Goal: Transaction & Acquisition: Purchase product/service

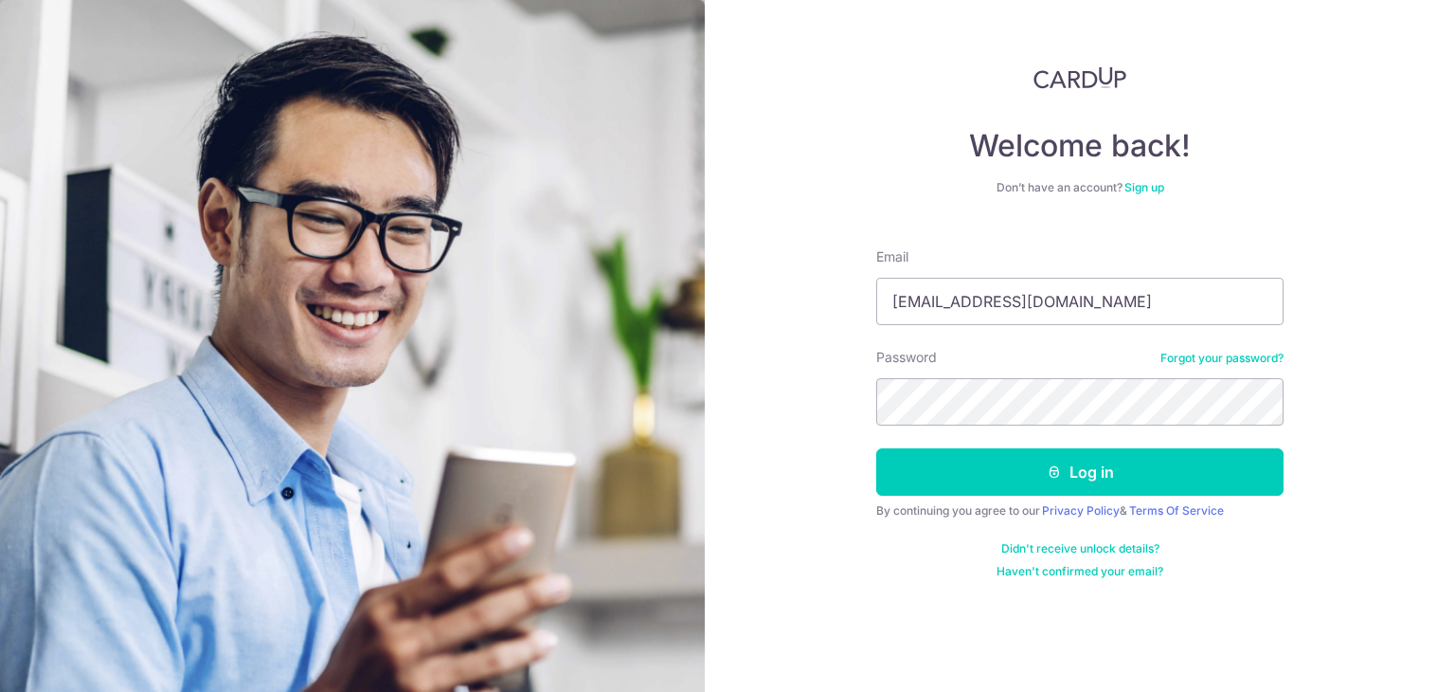
click at [876, 448] on button "Log in" at bounding box center [1079, 471] width 407 height 47
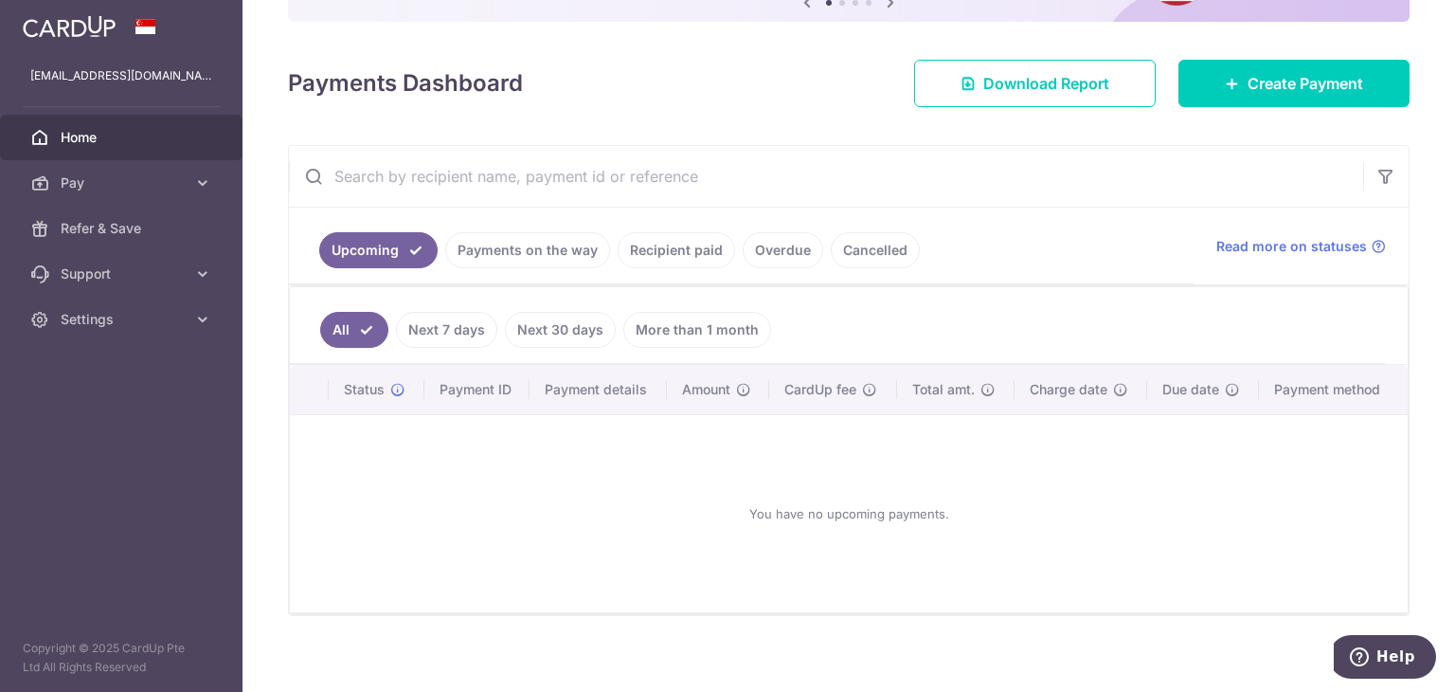
scroll to position [231, 0]
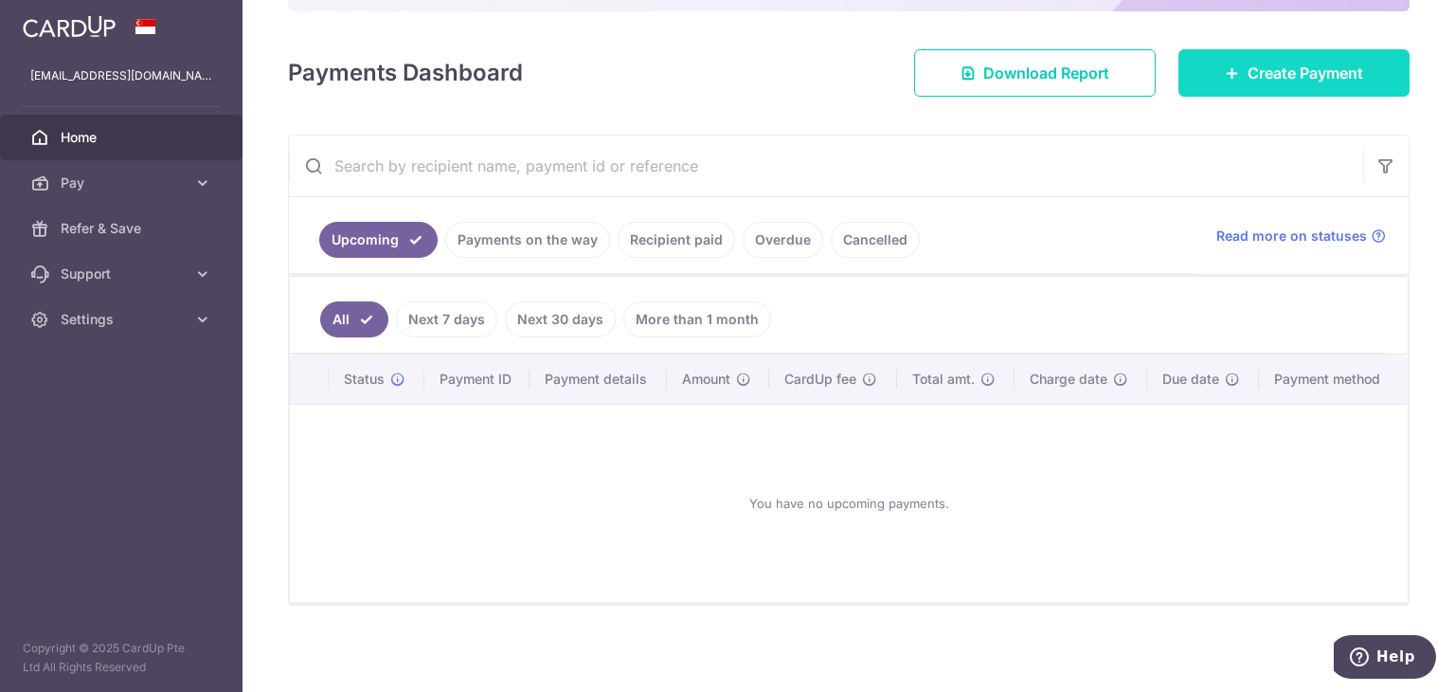
click at [1302, 66] on span "Create Payment" at bounding box center [1306, 73] width 116 height 23
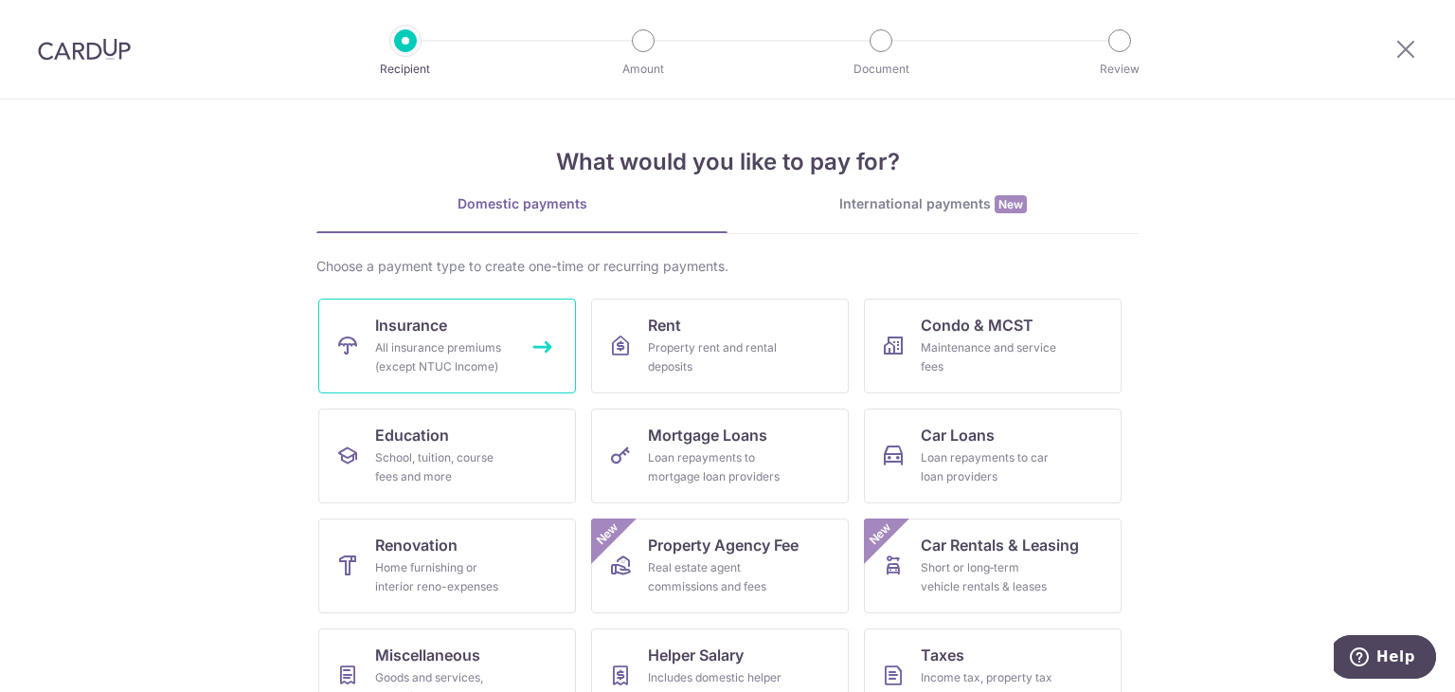
click at [403, 331] on span "Insurance" at bounding box center [411, 325] width 72 height 23
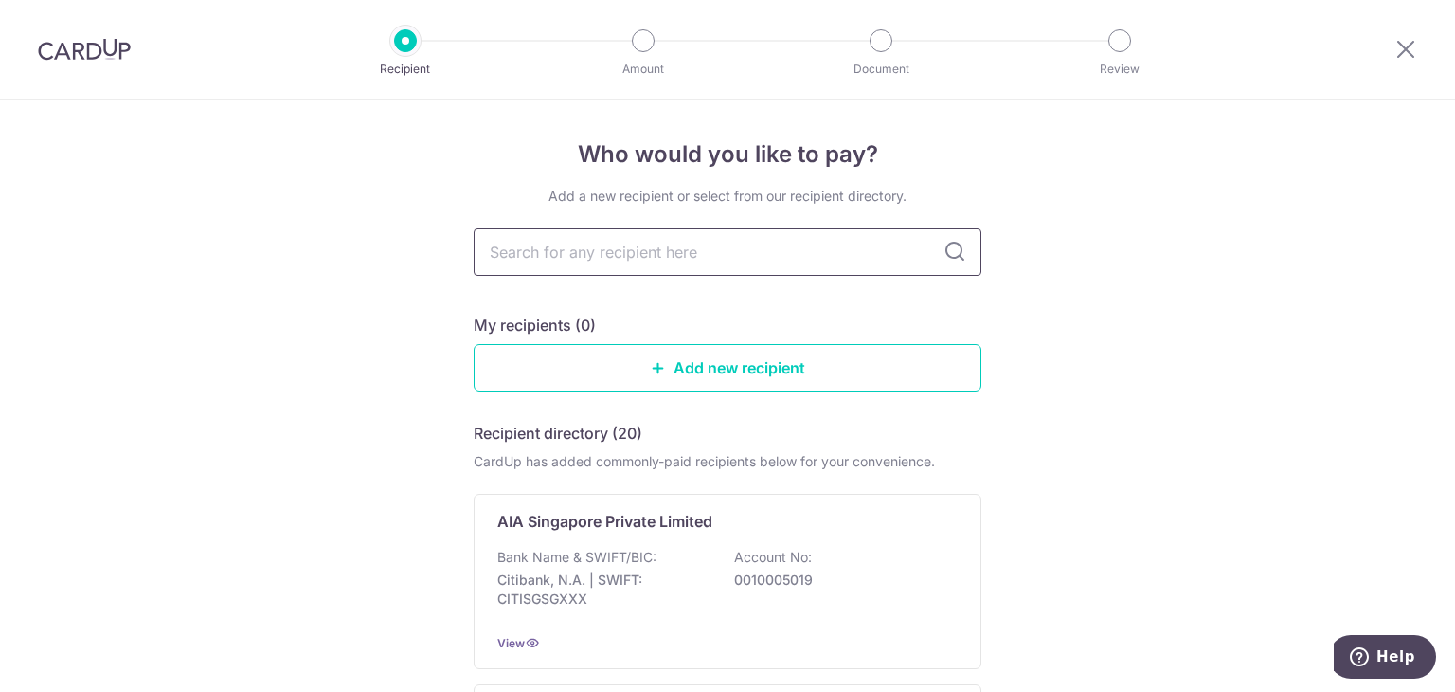
click at [585, 256] on input "text" at bounding box center [728, 251] width 508 height 47
type input "manulife"
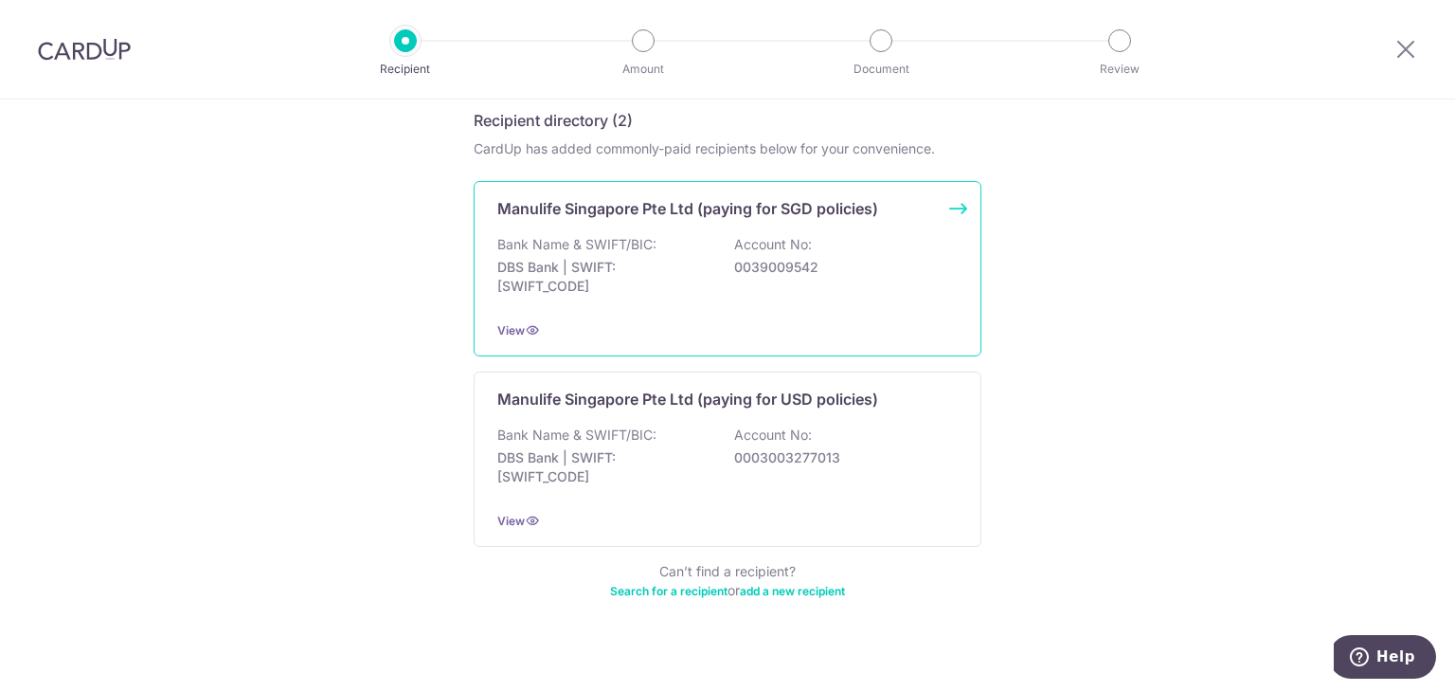
scroll to position [331, 0]
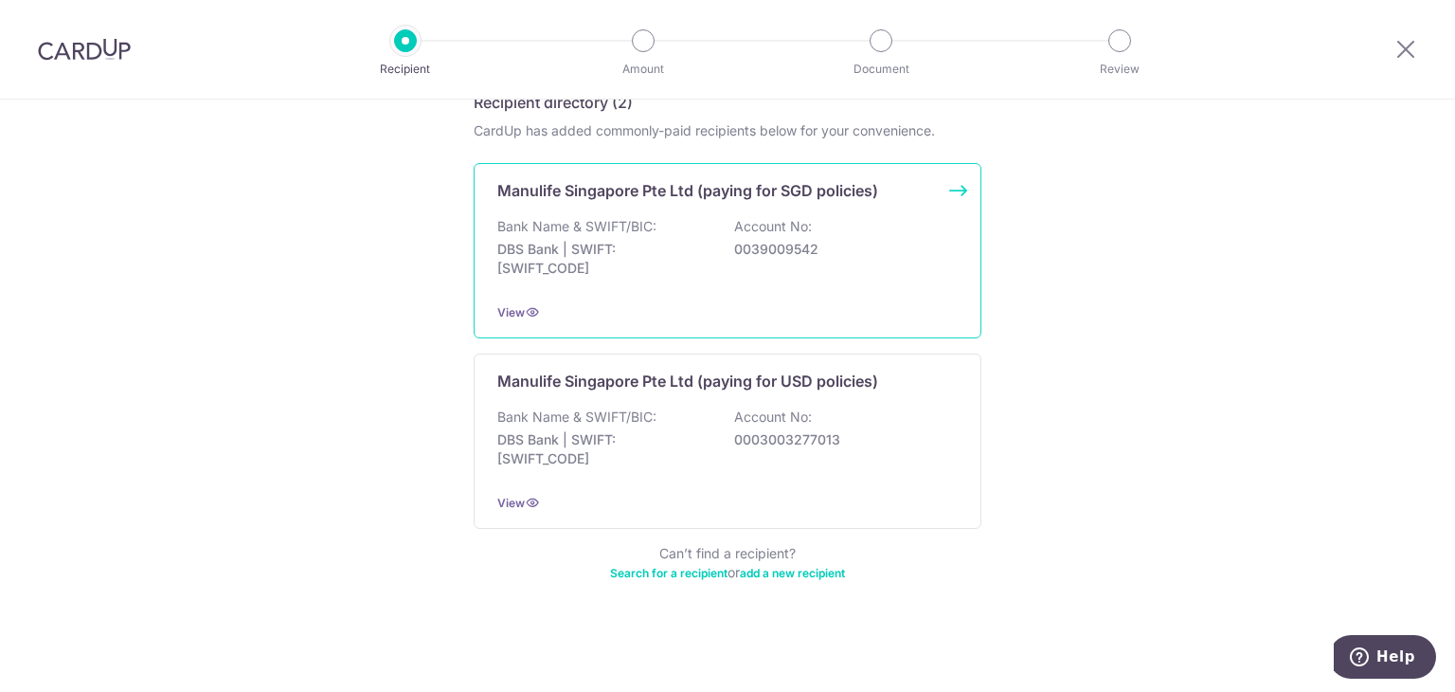
click at [673, 247] on p "DBS Bank | SWIFT: DBSSSGSGXXX" at bounding box center [603, 259] width 212 height 38
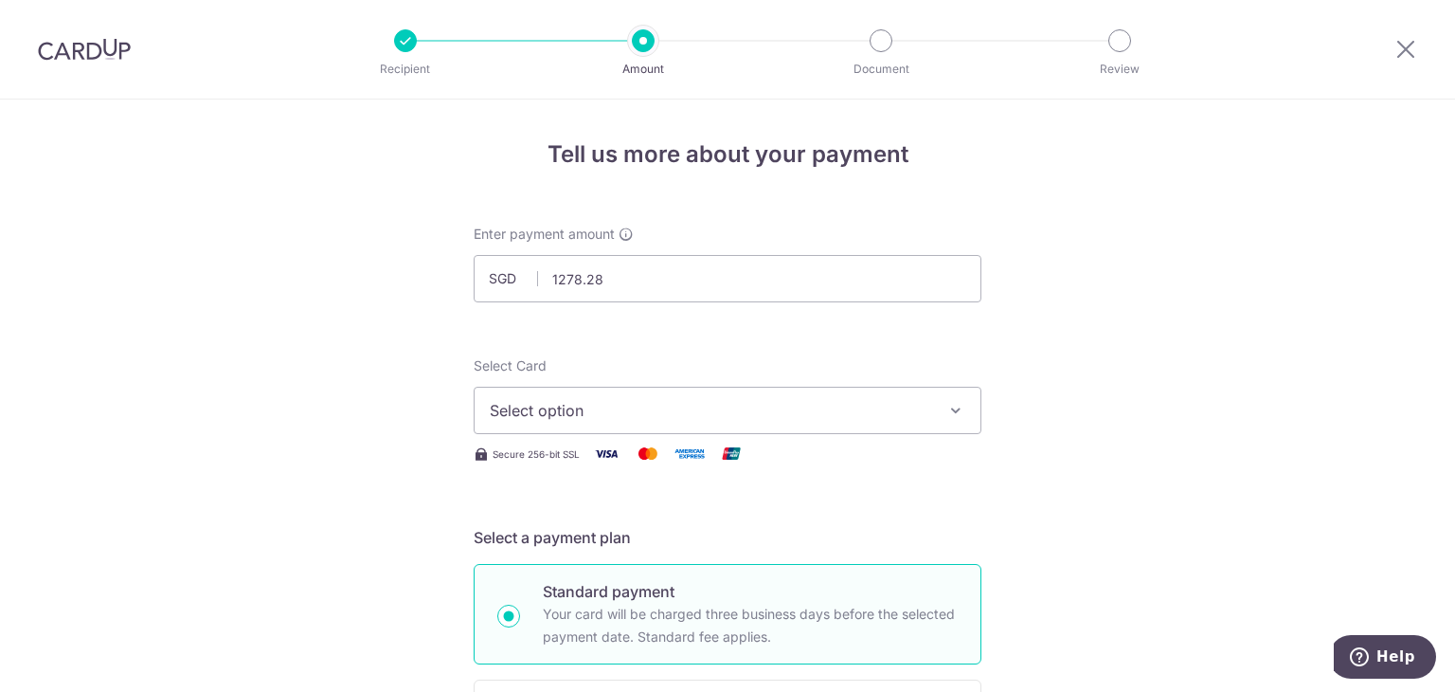
type input "1,278.28"
click at [584, 399] on span "Select option" at bounding box center [711, 410] width 442 height 23
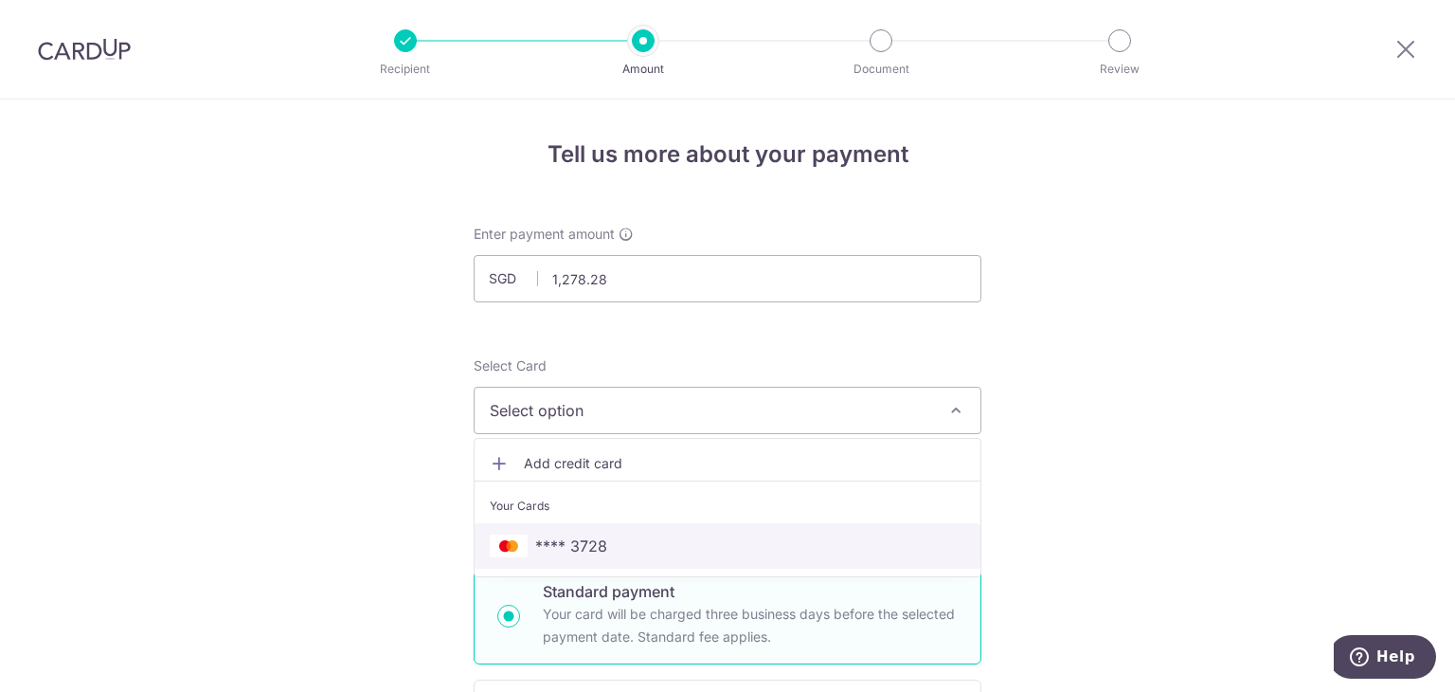
drag, startPoint x: 601, startPoint y: 544, endPoint x: 607, endPoint y: 503, distance: 41.3
click at [601, 544] on span "**** 3728" at bounding box center [571, 545] width 72 height 23
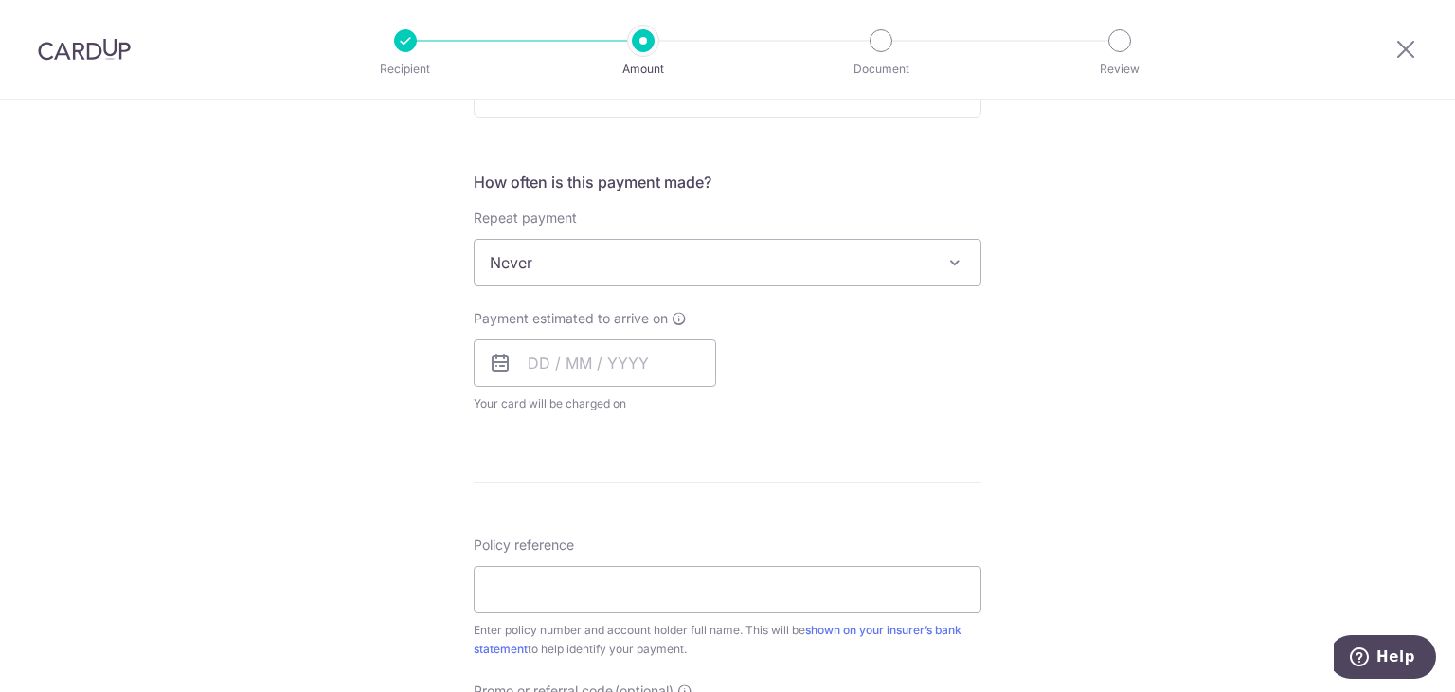
scroll to position [663, 0]
click at [557, 371] on input "text" at bounding box center [595, 361] width 243 height 47
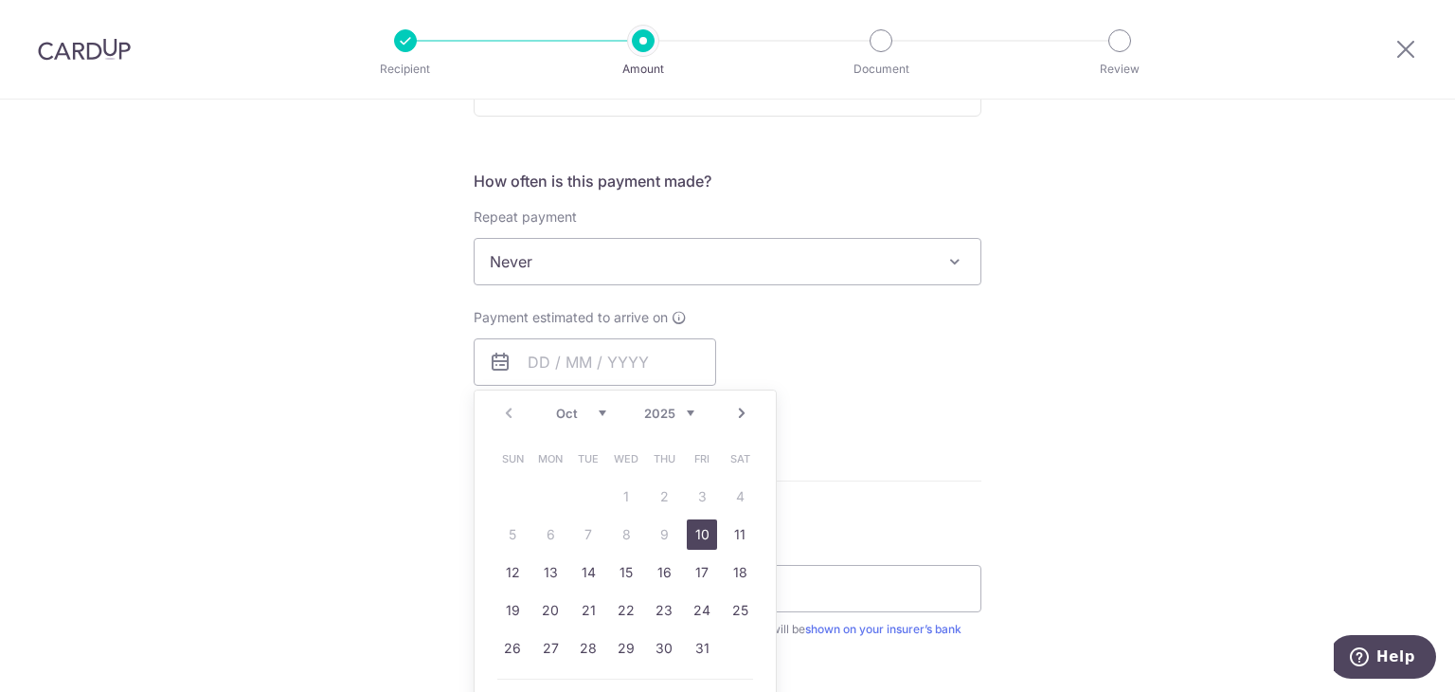
click at [687, 532] on link "10" at bounding box center [702, 534] width 30 height 30
type input "10/10/2025"
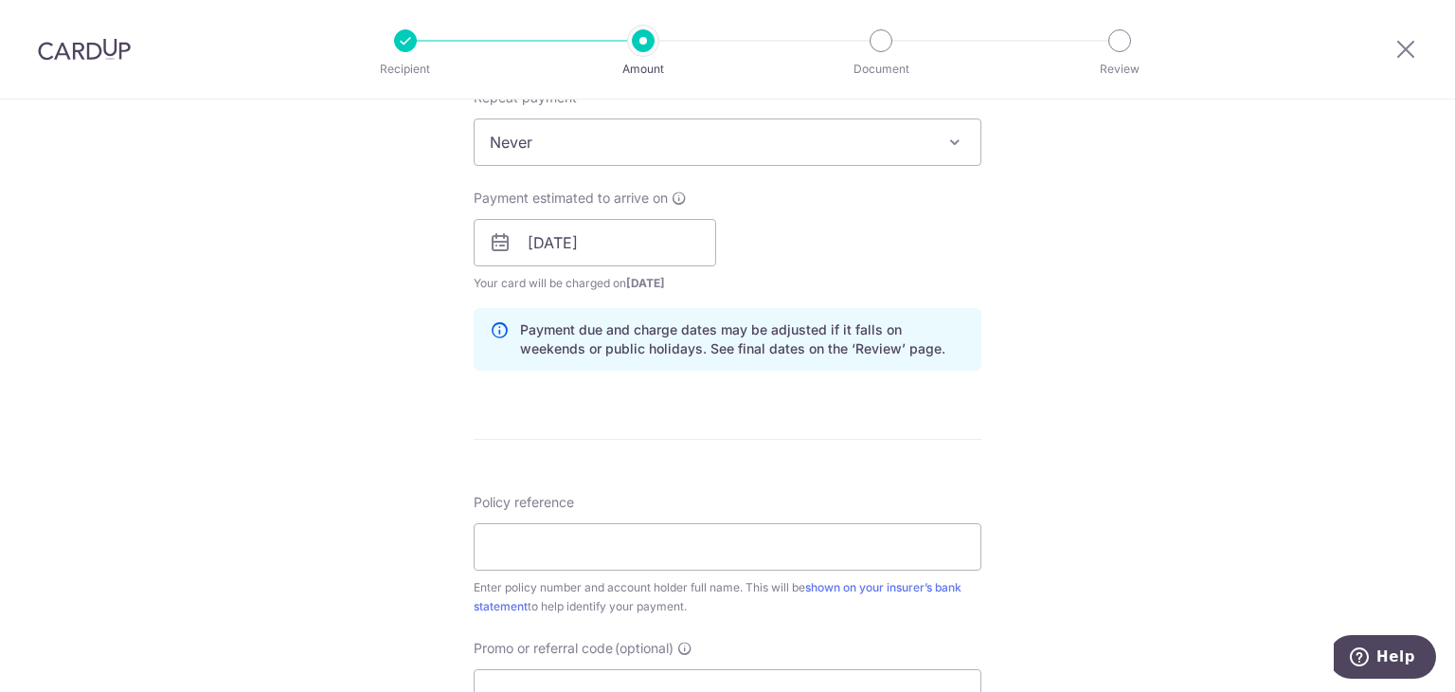
scroll to position [947, 0]
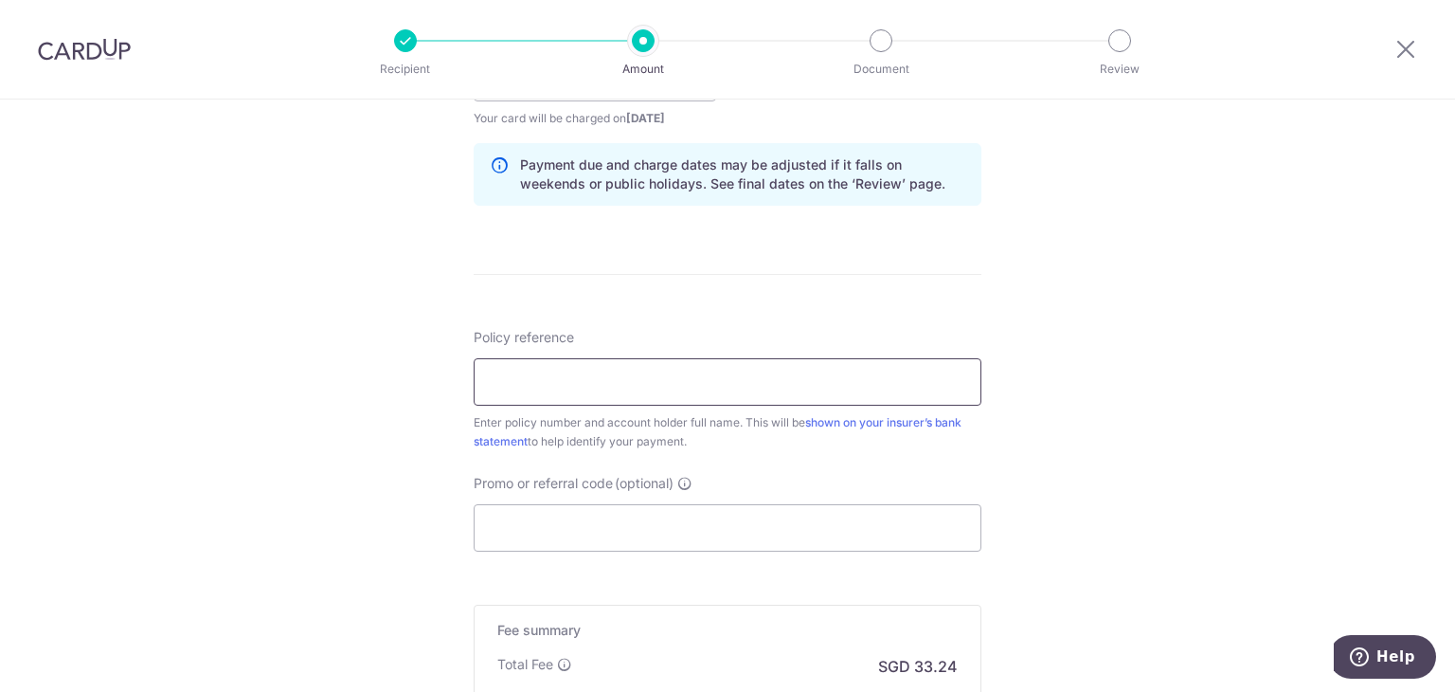
click at [769, 377] on input "Policy reference" at bounding box center [728, 381] width 508 height 47
type input "2492556844"
click at [687, 514] on input "Promo or referral code (optional)" at bounding box center [728, 527] width 508 height 47
paste input "OCBC90NMC"
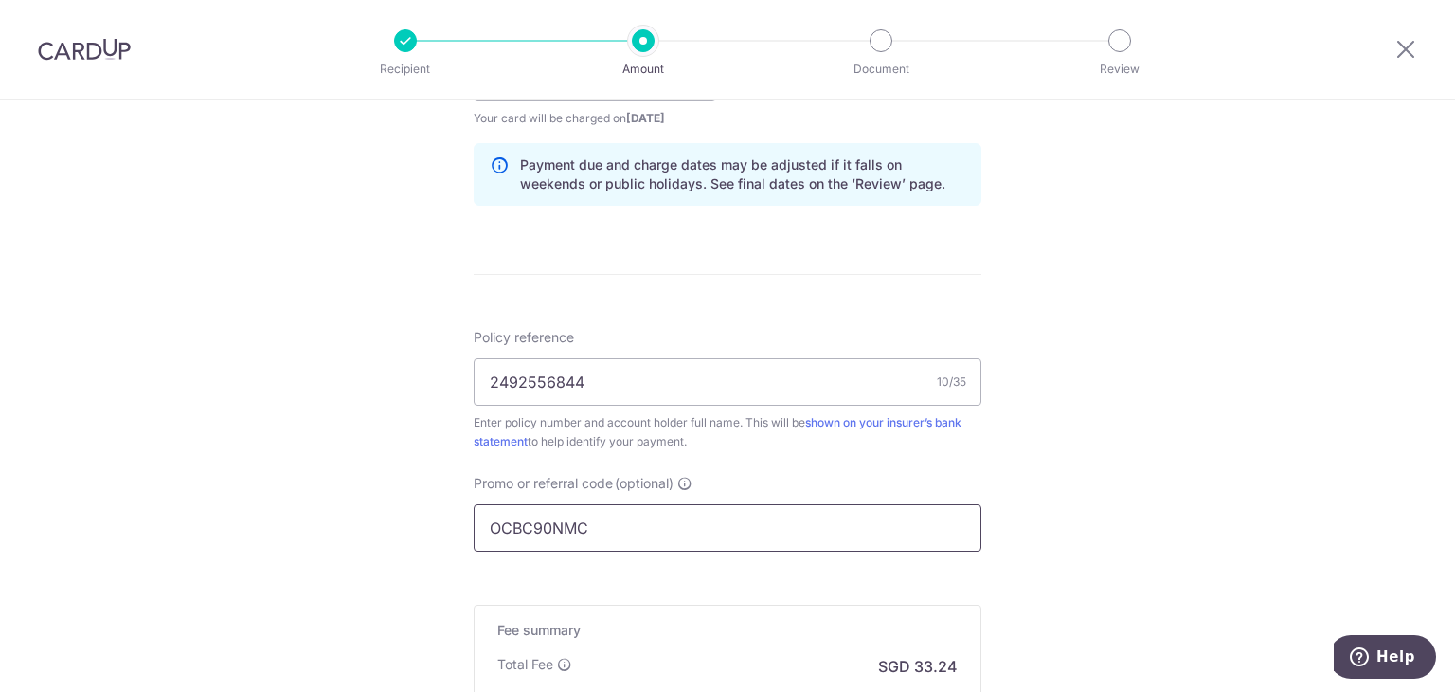
click at [683, 520] on input "OCBC90NMC" at bounding box center [728, 527] width 508 height 47
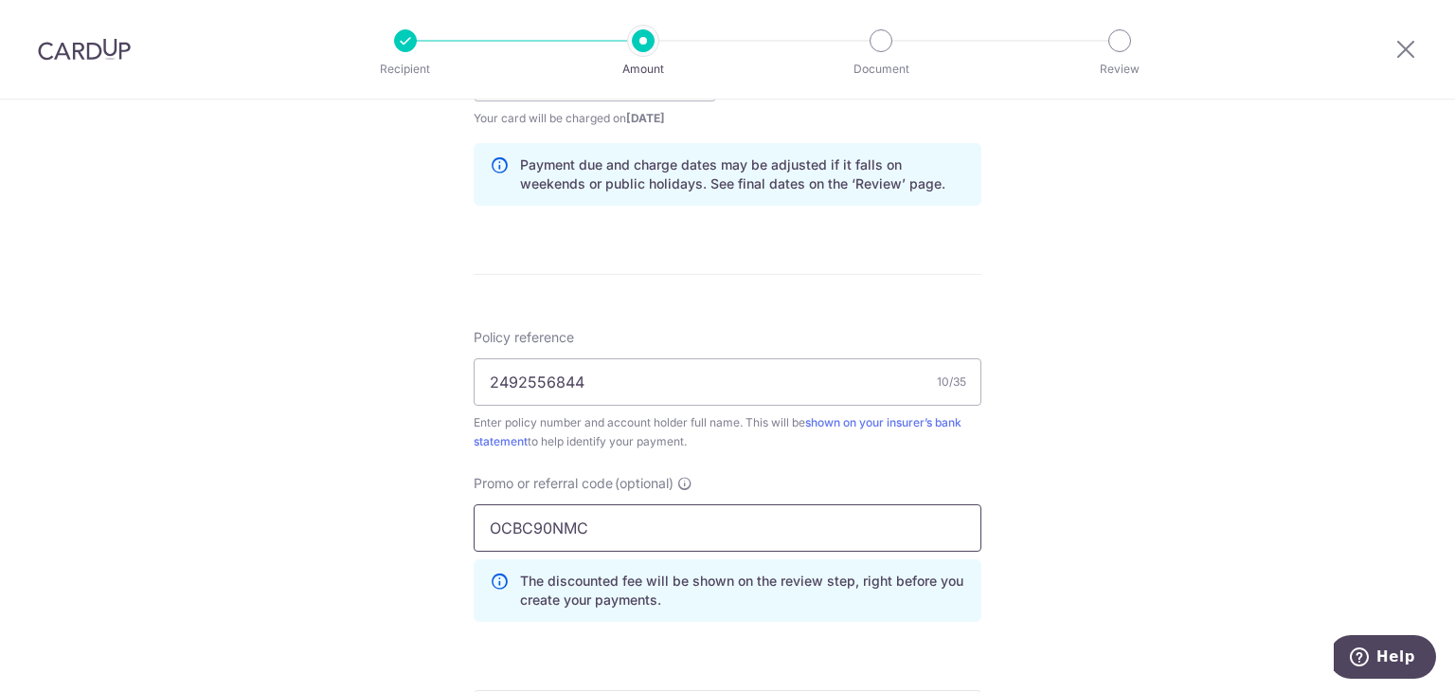
click at [576, 532] on input "OCBC90NMC" at bounding box center [728, 527] width 508 height 47
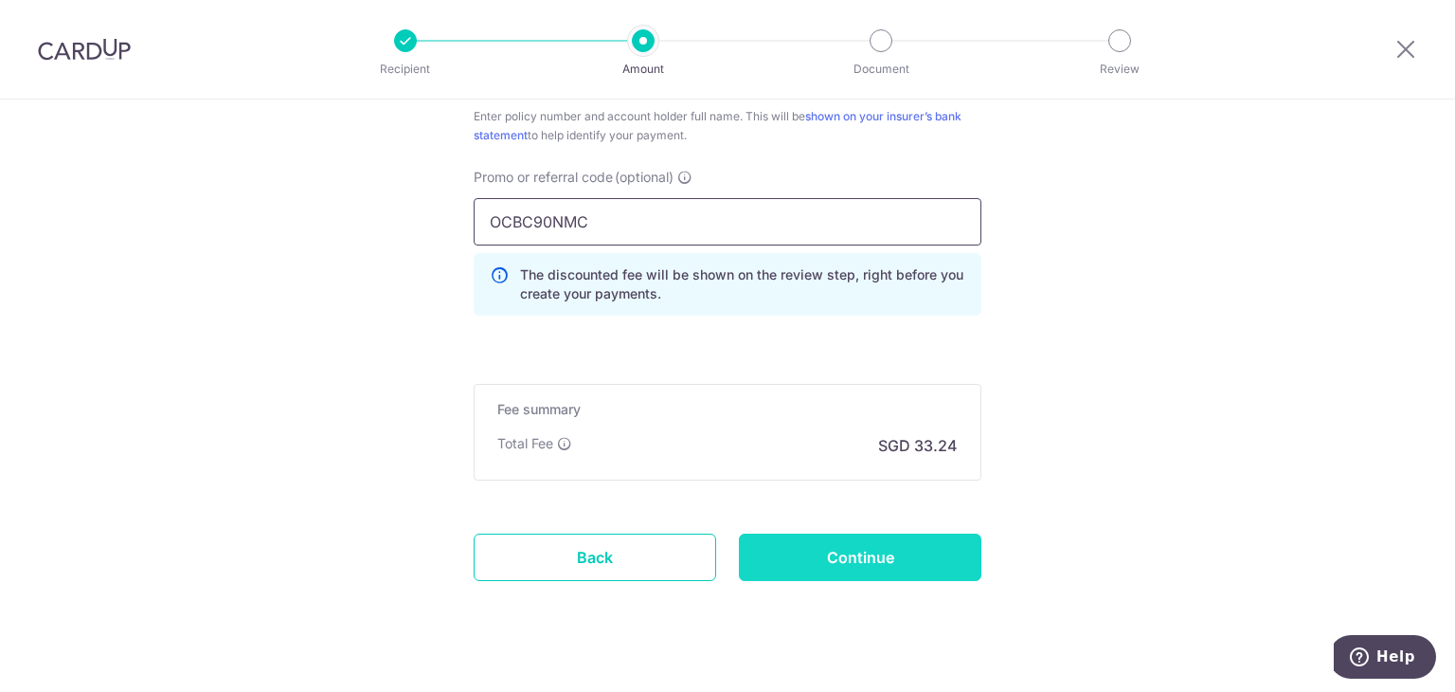
scroll to position [1282, 0]
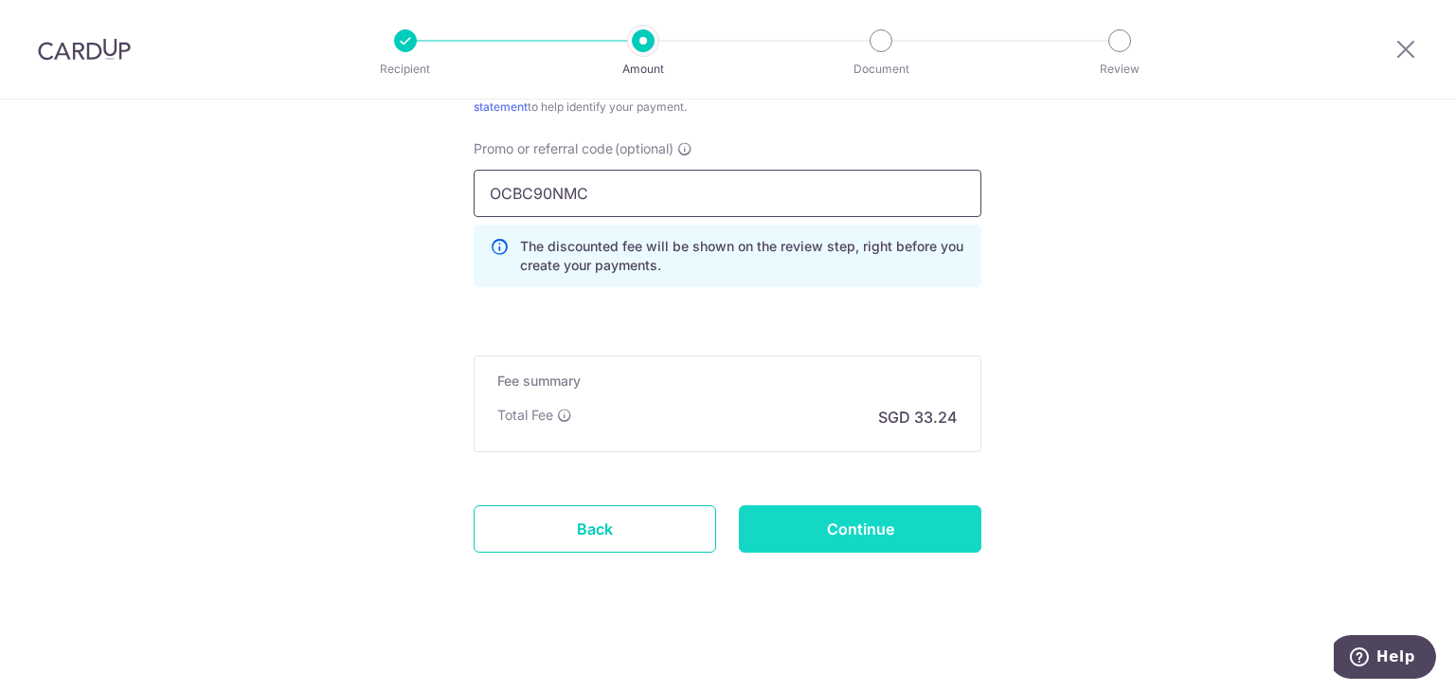
type input "OCBC90NMC"
click at [786, 519] on input "Continue" at bounding box center [860, 528] width 243 height 47
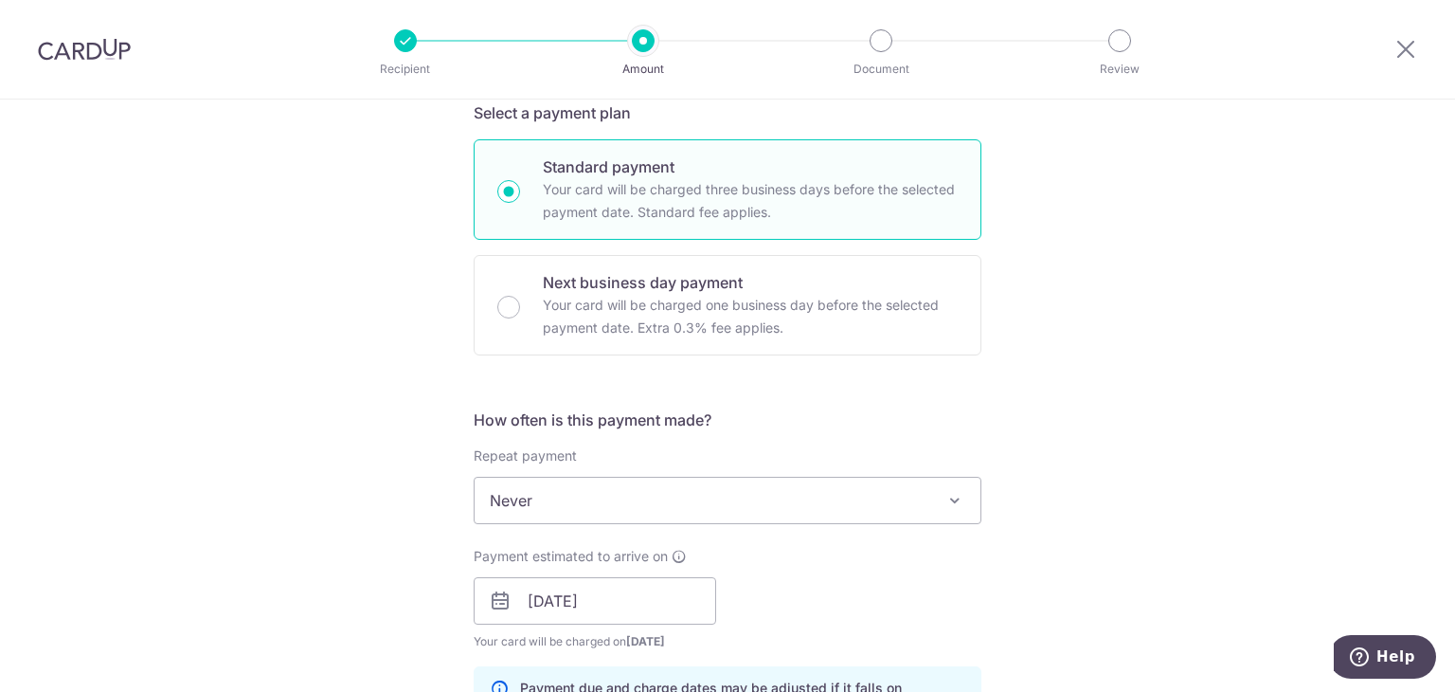
scroll to position [50, 0]
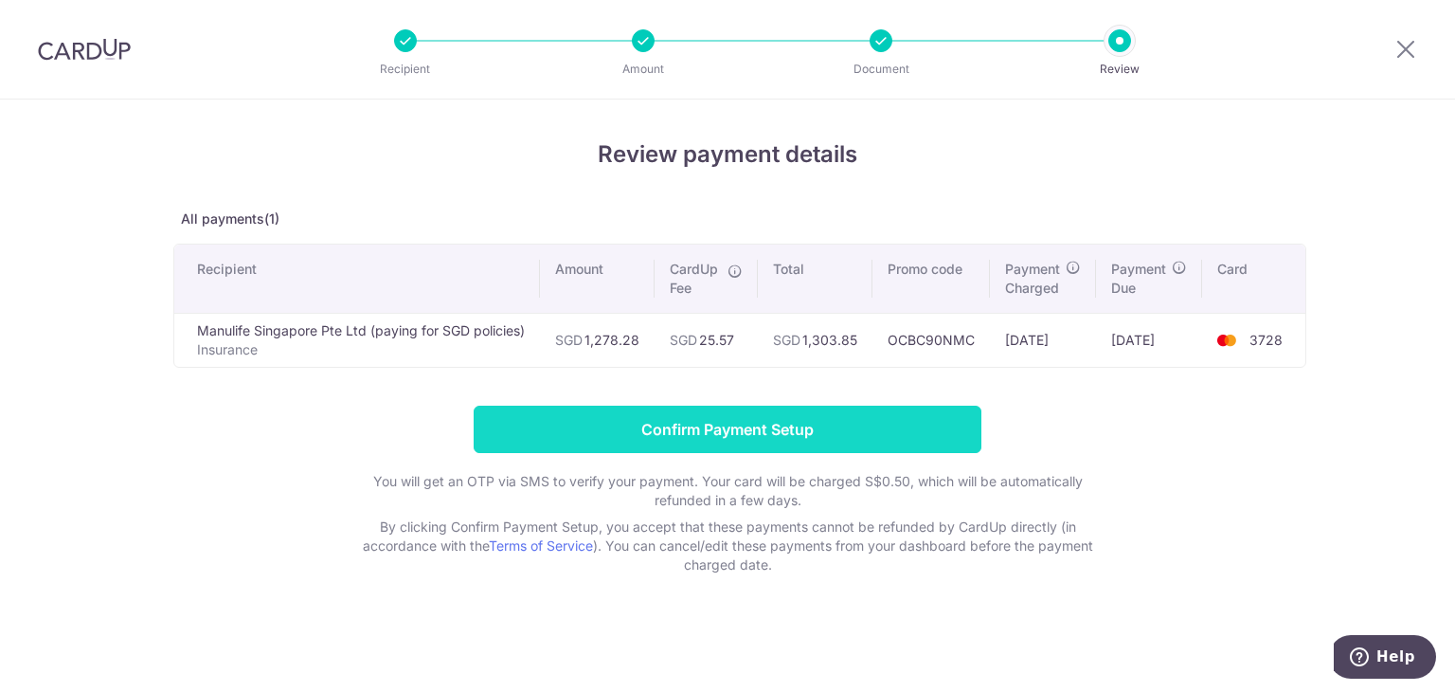
click at [648, 419] on input "Confirm Payment Setup" at bounding box center [728, 429] width 508 height 47
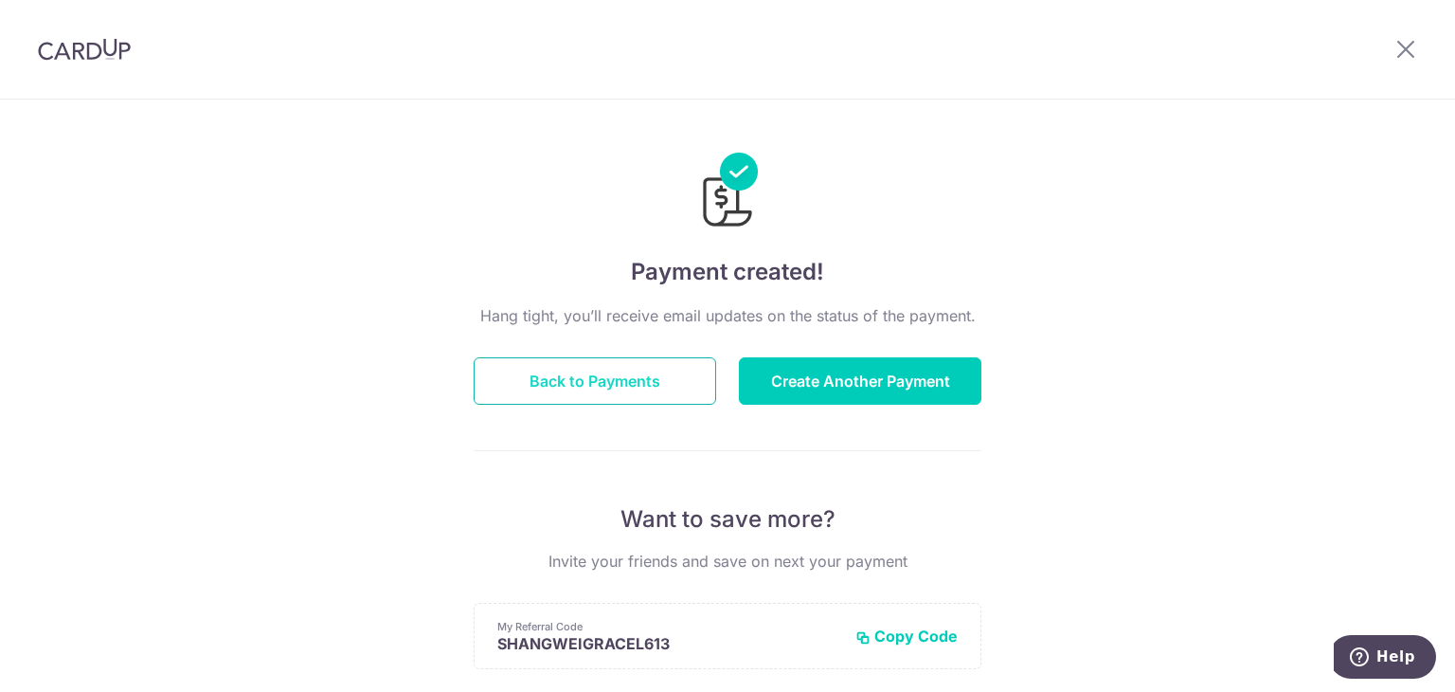
click at [681, 387] on button "Back to Payments" at bounding box center [595, 380] width 243 height 47
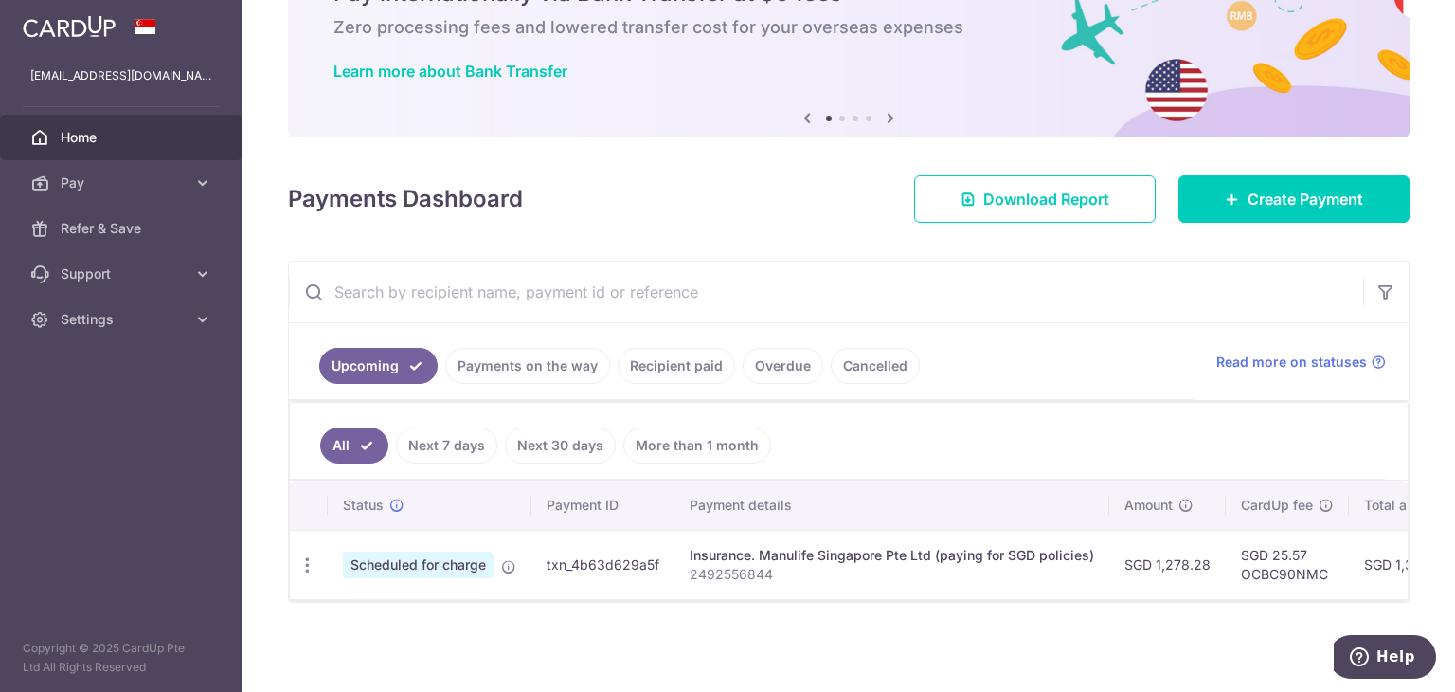
scroll to position [112, 0]
click at [906, 546] on div "Insurance. Manulife Singapore Pte Ltd (paying for SGD policies)" at bounding box center [892, 555] width 405 height 19
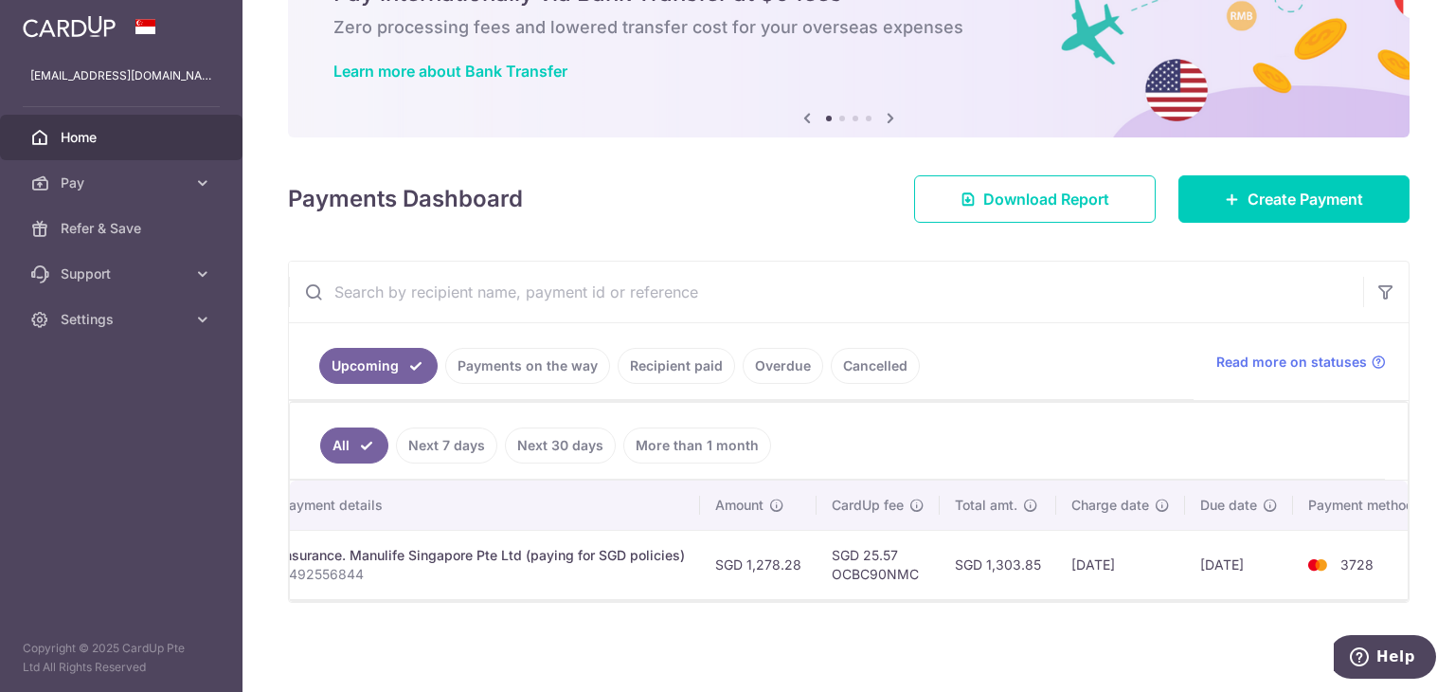
scroll to position [0, 434]
